Goal: Transaction & Acquisition: Purchase product/service

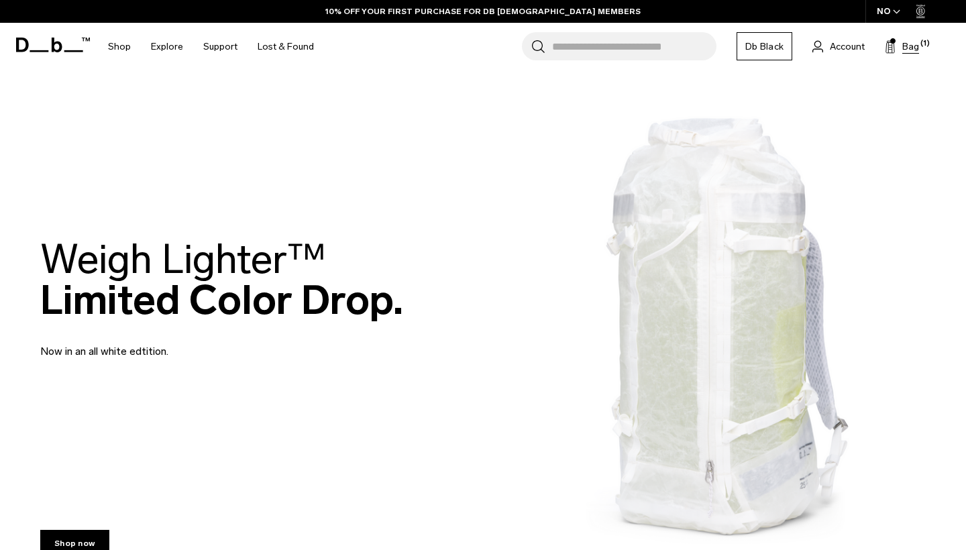
click at [900, 46] on button "Bag (1)" at bounding box center [902, 46] width 34 height 16
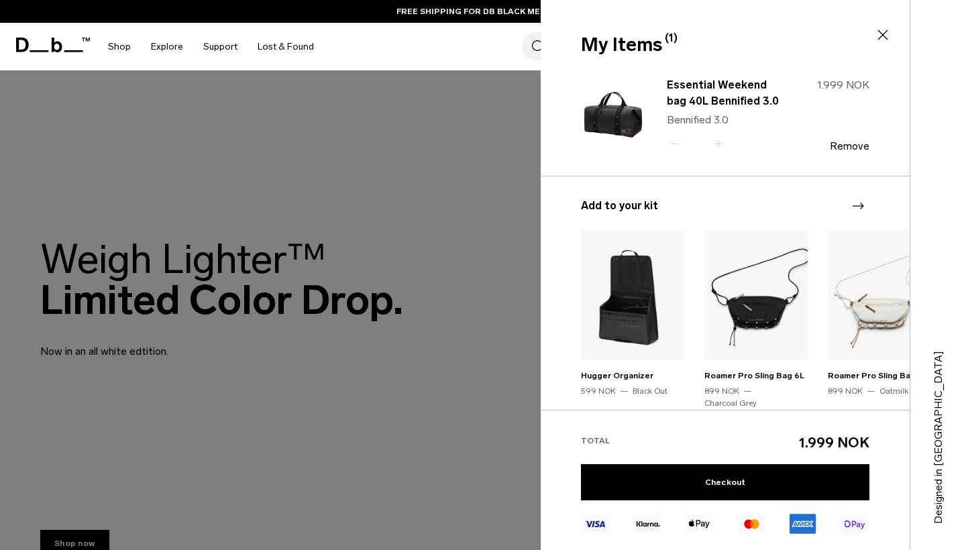
click at [888, 32] on icon at bounding box center [883, 35] width 16 height 16
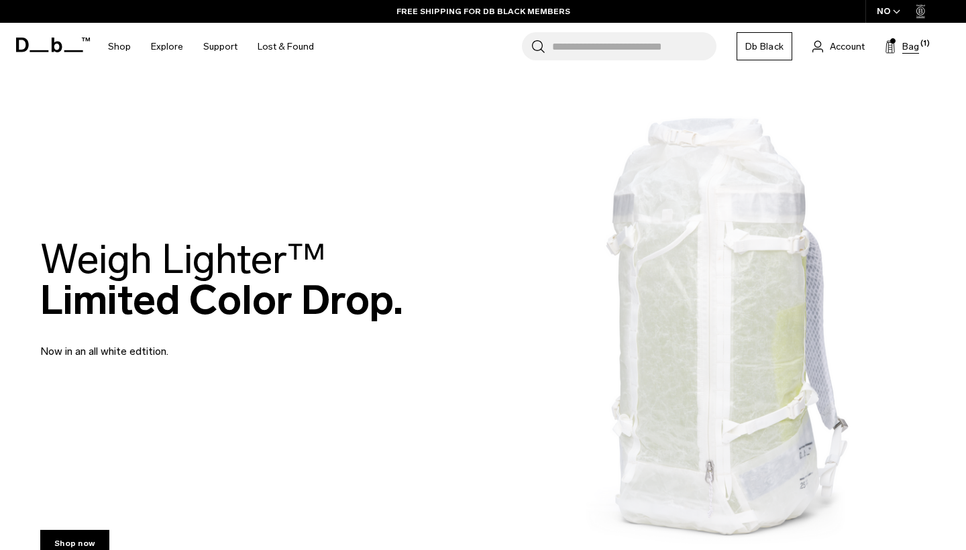
click at [916, 48] on span "Bag" at bounding box center [910, 47] width 17 height 14
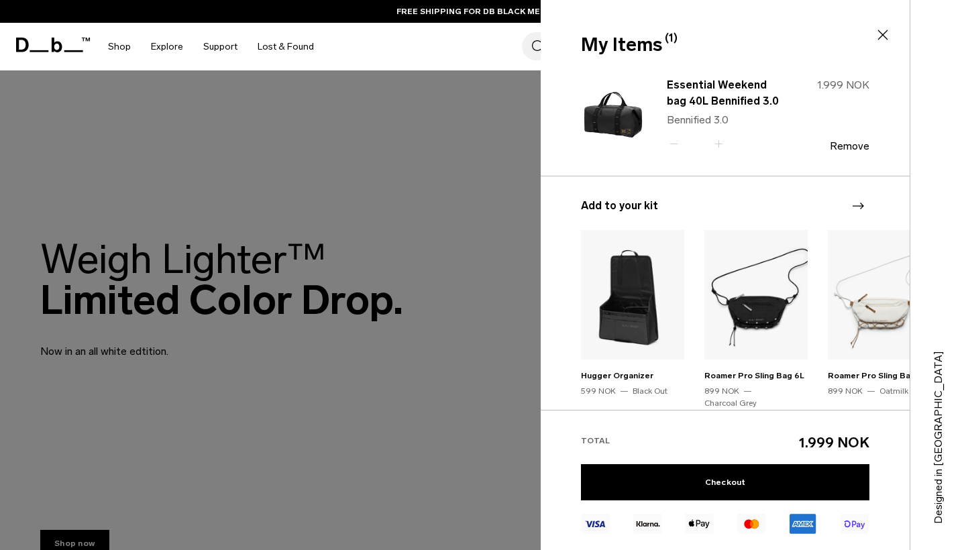
click at [876, 30] on icon at bounding box center [883, 35] width 16 height 16
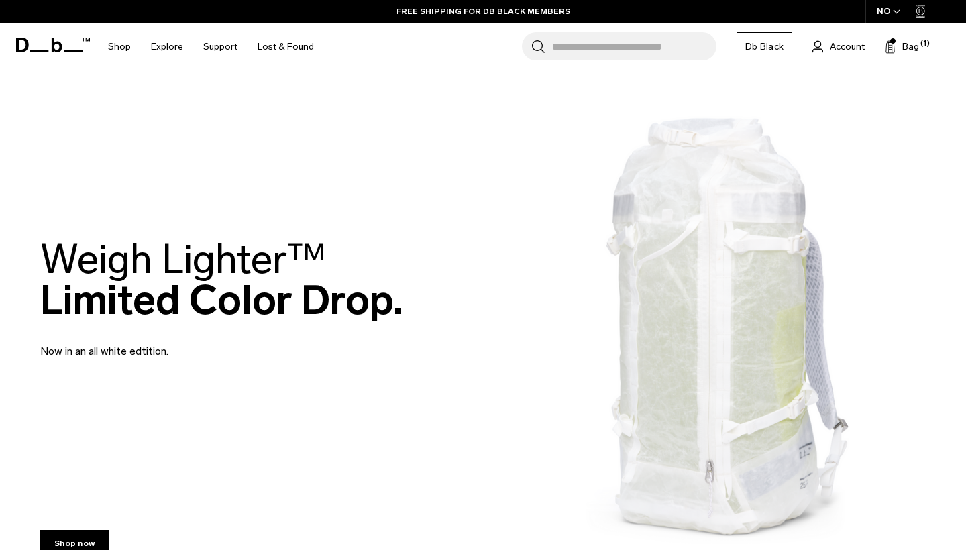
click at [887, 14] on div "NO" at bounding box center [889, 11] width 47 height 23
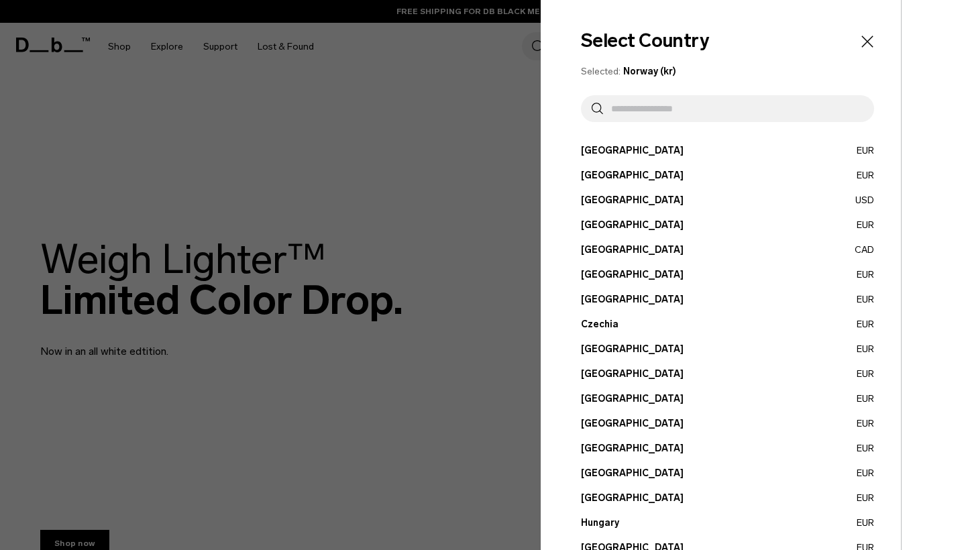
click at [631, 108] on input "text" at bounding box center [733, 108] width 260 height 27
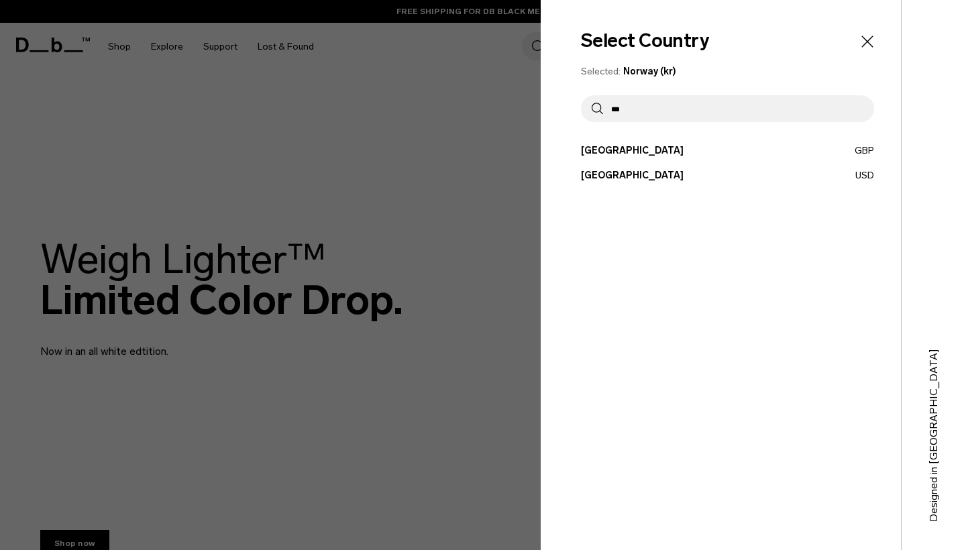
type input "***"
click at [602, 172] on button "United States USD" at bounding box center [727, 175] width 293 height 14
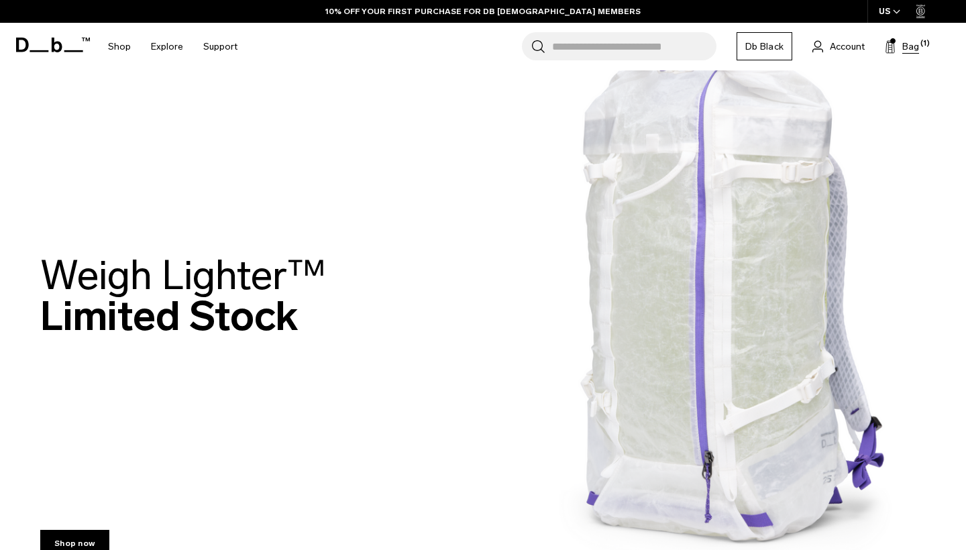
click at [910, 48] on span "Bag" at bounding box center [910, 47] width 17 height 14
